Goal: Transaction & Acquisition: Subscribe to service/newsletter

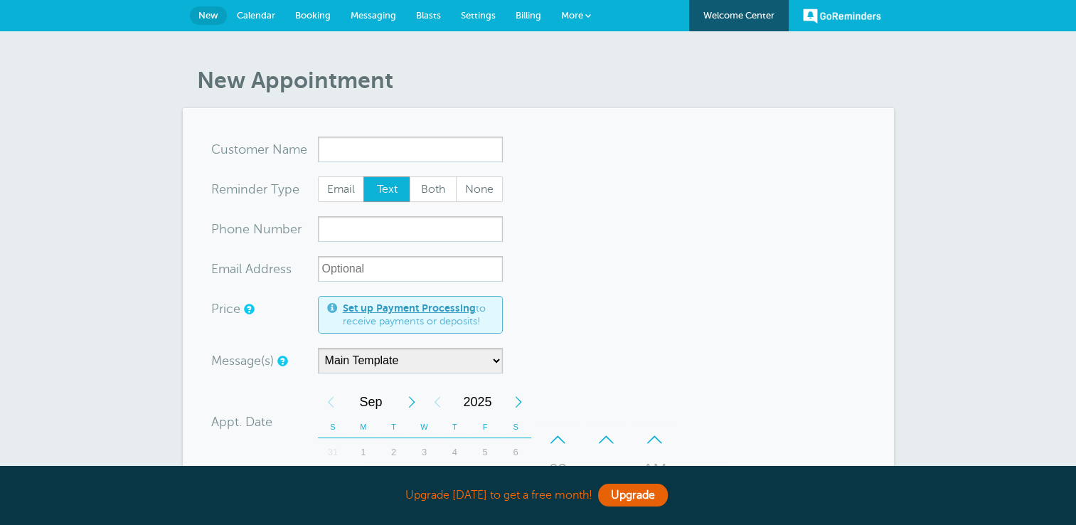
click at [384, 302] on link "Set up Payment Processing" at bounding box center [409, 307] width 133 height 11
click at [639, 494] on link "Upgrade" at bounding box center [633, 495] width 70 height 23
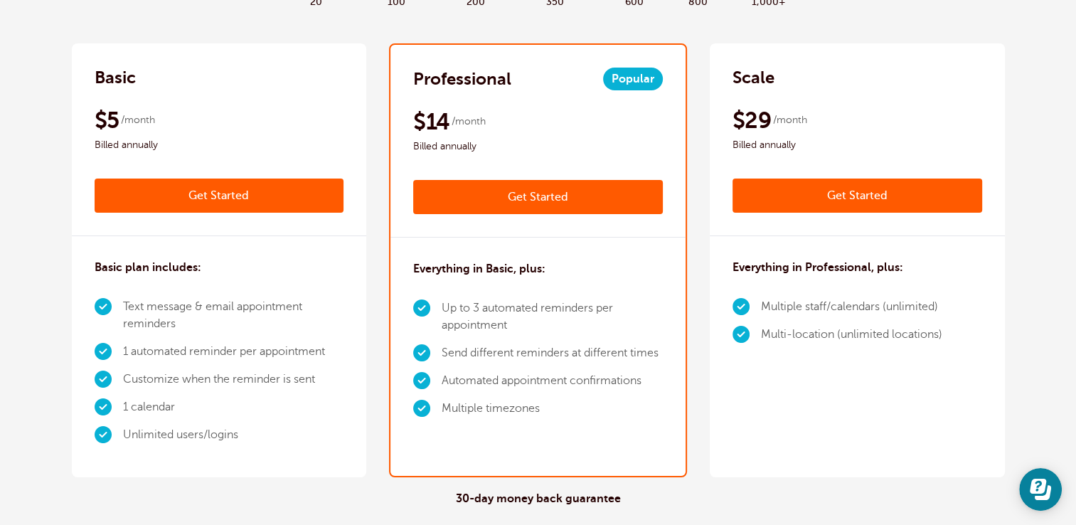
scroll to position [292, 0]
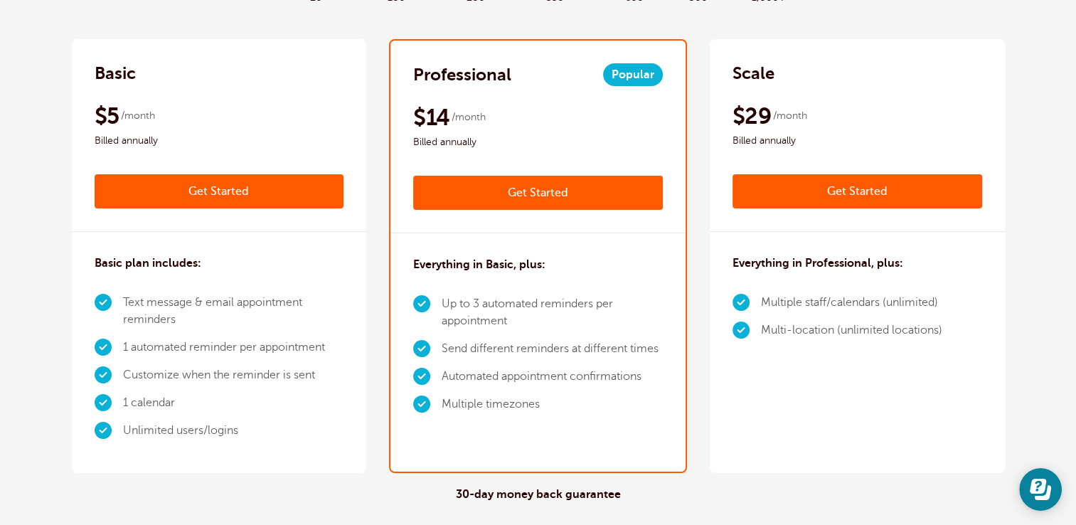
click at [226, 198] on link "Get Started" at bounding box center [220, 191] width 250 height 34
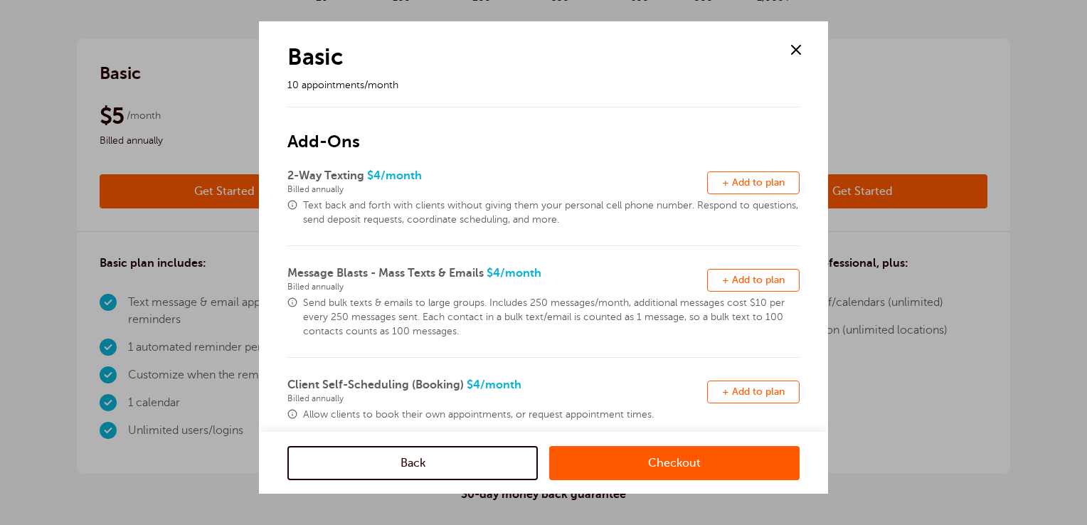
click at [789, 49] on span at bounding box center [795, 49] width 21 height 21
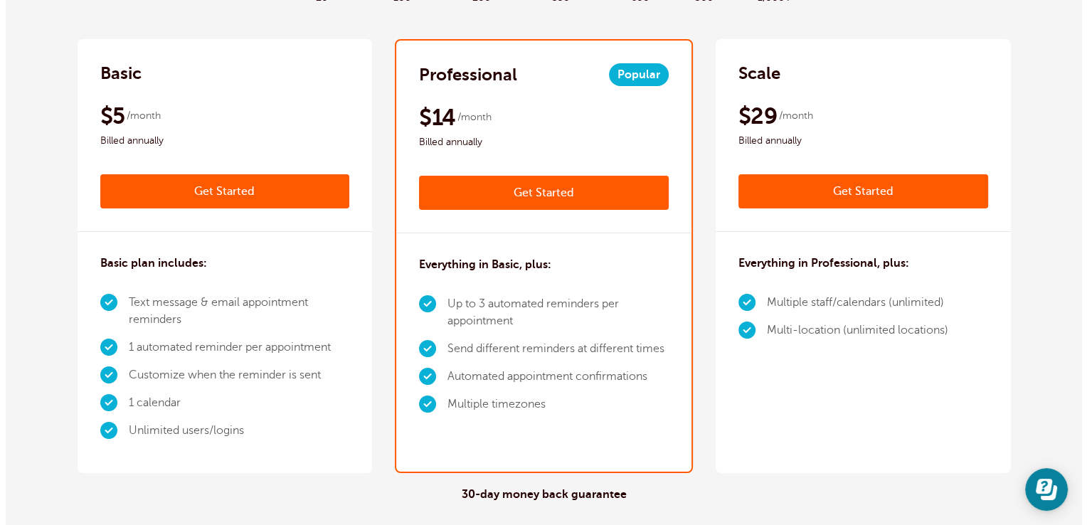
scroll to position [0, 0]
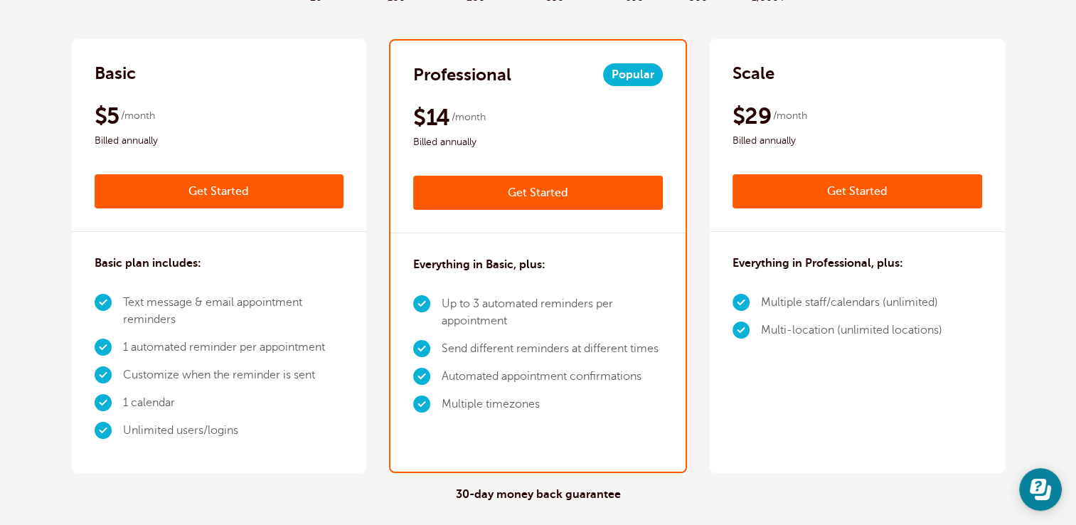
click at [611, 190] on link "Get Started" at bounding box center [538, 193] width 250 height 34
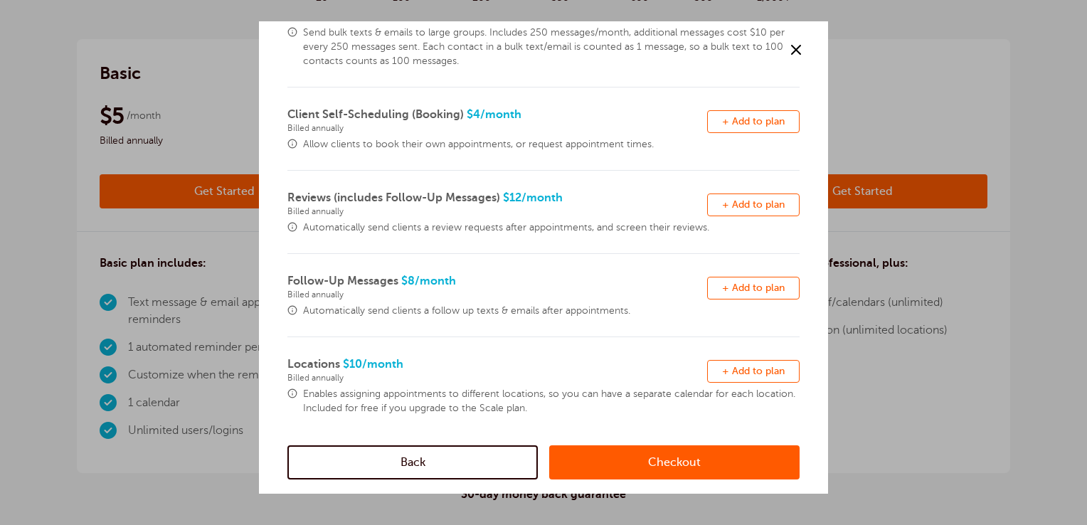
scroll to position [385, 0]
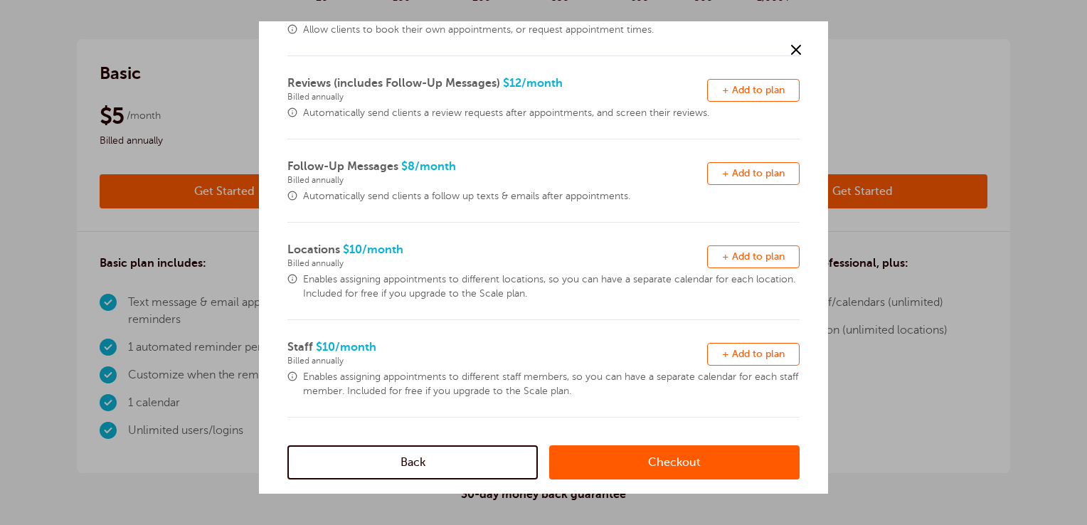
click at [698, 471] on link "Checkout" at bounding box center [674, 462] width 250 height 34
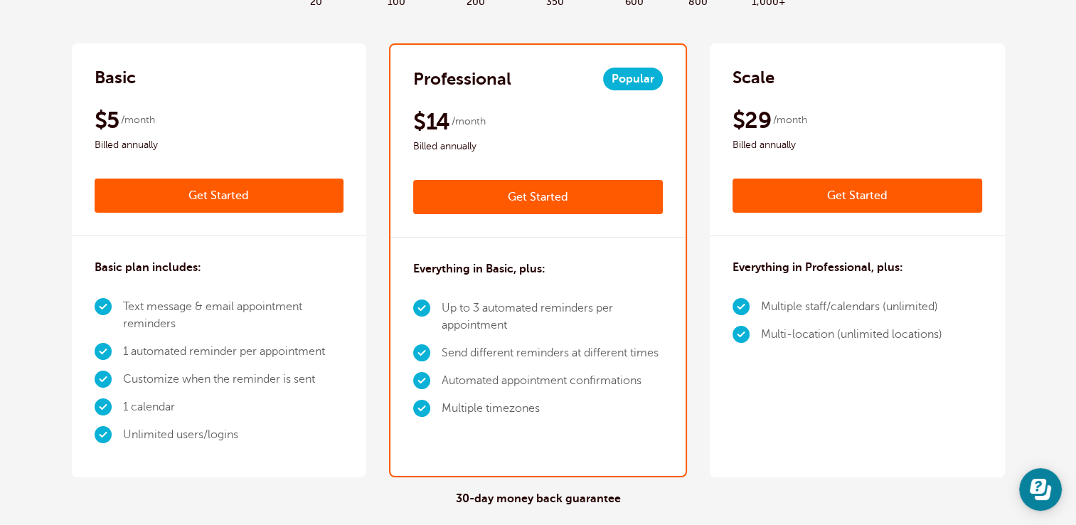
click at [287, 99] on div "Basic $6 /month Get Started $5 /month Billed annually Get Started" at bounding box center [219, 139] width 295 height 193
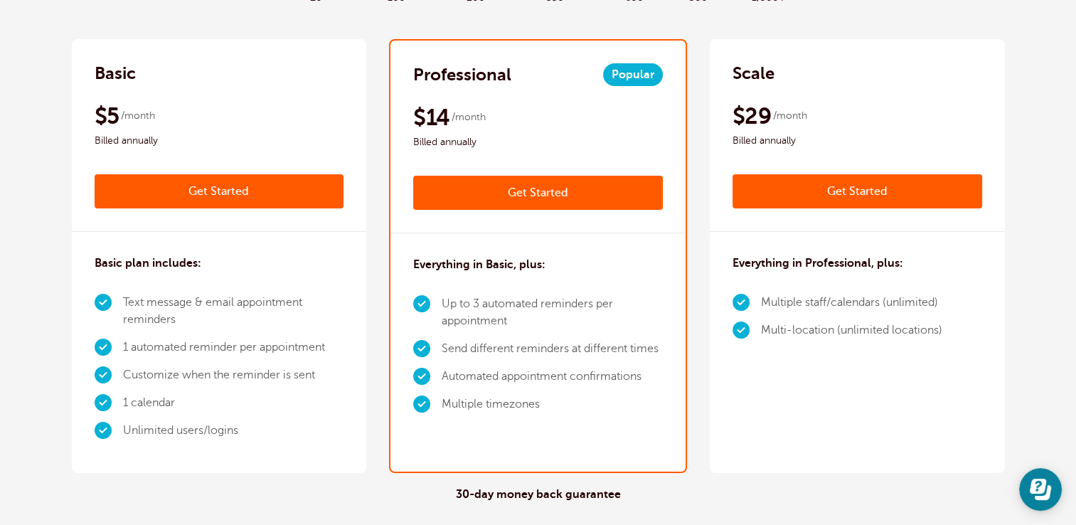
click at [301, 103] on div "$5 /month Billed annually" at bounding box center [220, 126] width 250 height 48
click at [294, 406] on li "1 calendar" at bounding box center [233, 403] width 221 height 28
click at [294, 412] on li "1 calendar" at bounding box center [233, 403] width 221 height 28
click at [797, 65] on div "Scale" at bounding box center [858, 73] width 250 height 23
click at [729, 75] on div "Scale $35 /month Get Started $29 /month Billed annually Get Started" at bounding box center [857, 135] width 295 height 193
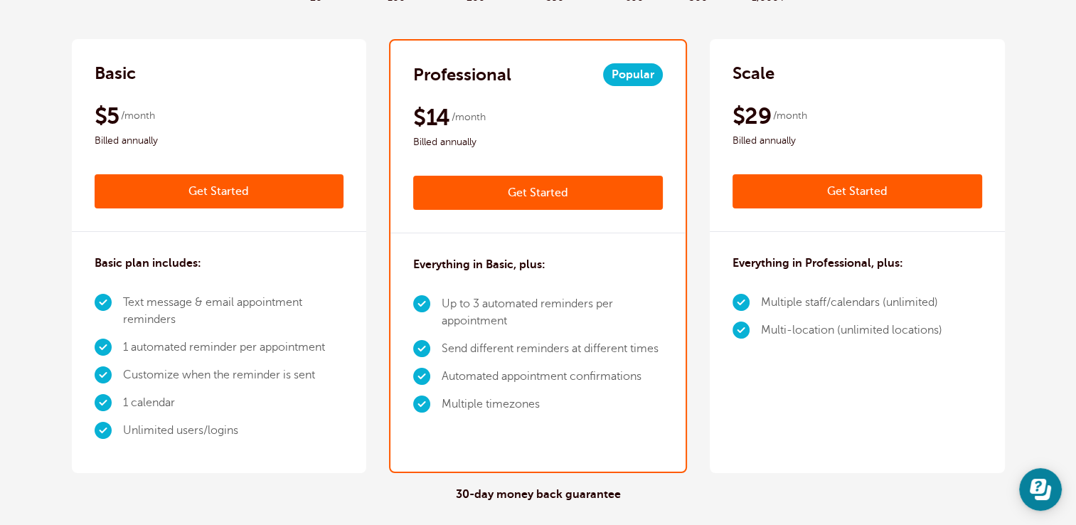
click at [211, 52] on div "Basic $6 /month Get Started $5 /month Billed annually Get Started" at bounding box center [219, 135] width 295 height 193
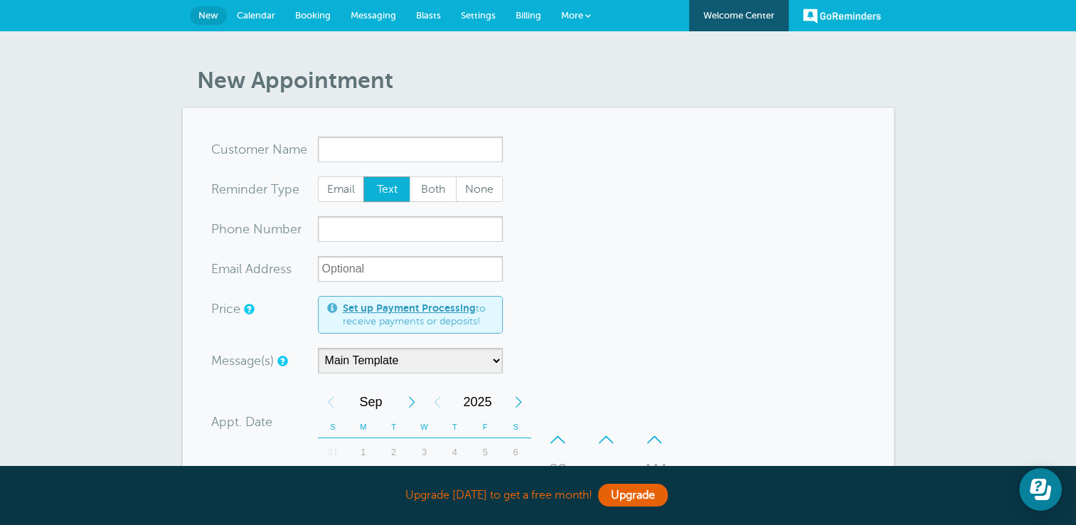
click at [216, 21] on link "New" at bounding box center [208, 15] width 37 height 18
click at [651, 495] on link "Upgrade" at bounding box center [633, 495] width 70 height 23
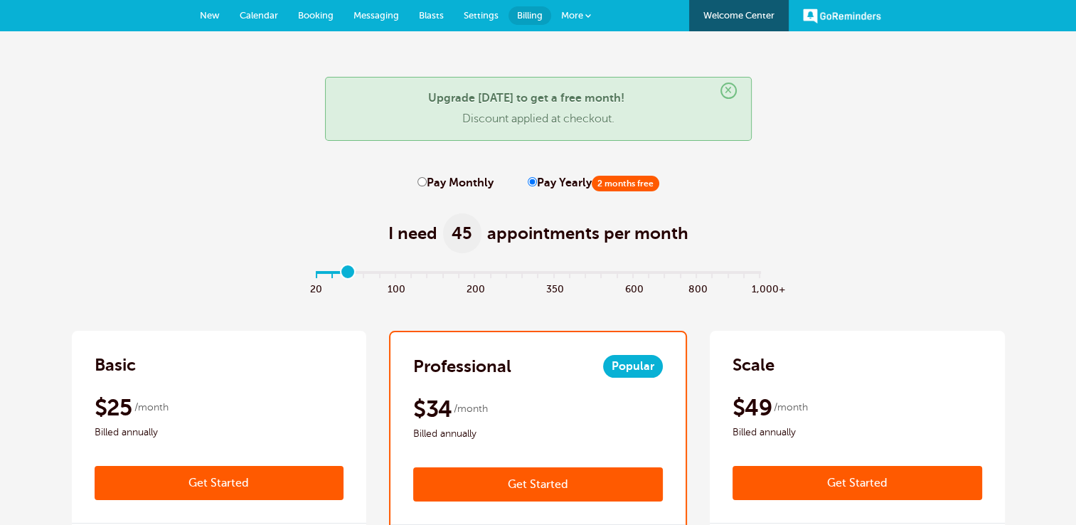
drag, startPoint x: 383, startPoint y: 264, endPoint x: 348, endPoint y: 269, distance: 34.5
click at [348, 273] on input "range" at bounding box center [538, 274] width 460 height 3
drag, startPoint x: 348, startPoint y: 269, endPoint x: 400, endPoint y: 282, distance: 53.5
type input "5"
click at [400, 276] on input "range" at bounding box center [538, 274] width 460 height 3
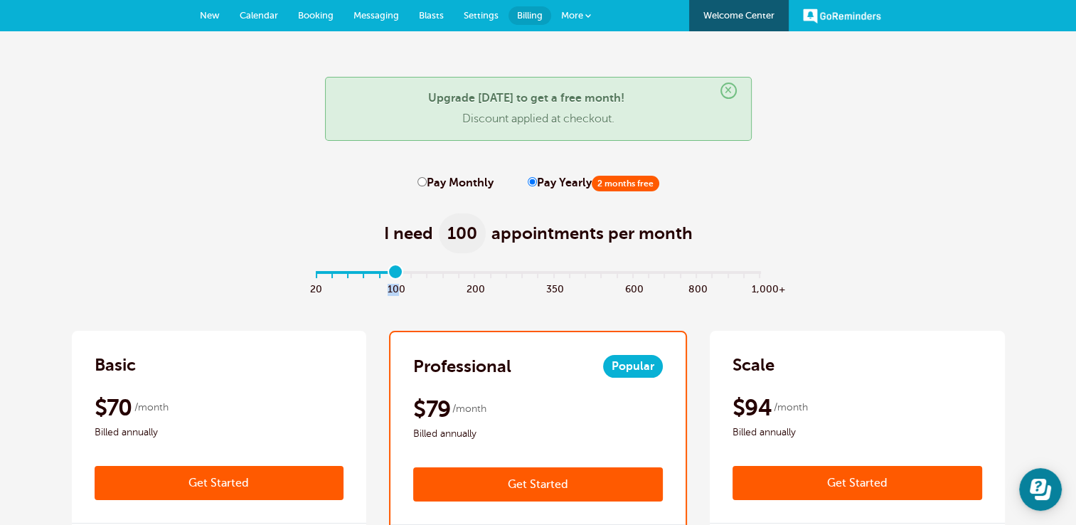
drag, startPoint x: 400, startPoint y: 282, endPoint x: 376, endPoint y: 280, distance: 24.9
click at [376, 280] on div "20 100 200 350 600 800 1,000+" at bounding box center [538, 288] width 459 height 16
drag, startPoint x: 376, startPoint y: 280, endPoint x: 398, endPoint y: 273, distance: 23.2
click at [398, 273] on input "range" at bounding box center [538, 274] width 460 height 3
